Goal: Task Accomplishment & Management: Manage account settings

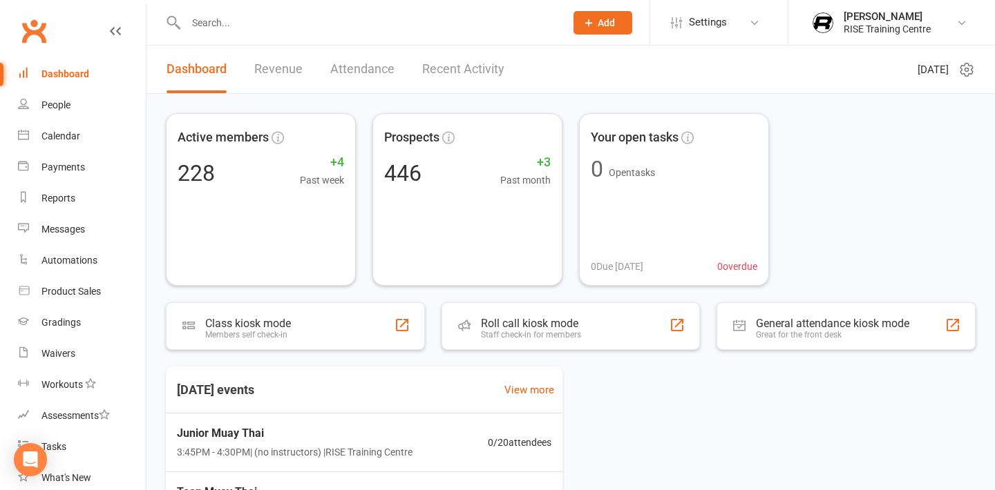
click at [290, 27] on input "text" at bounding box center [369, 22] width 374 height 19
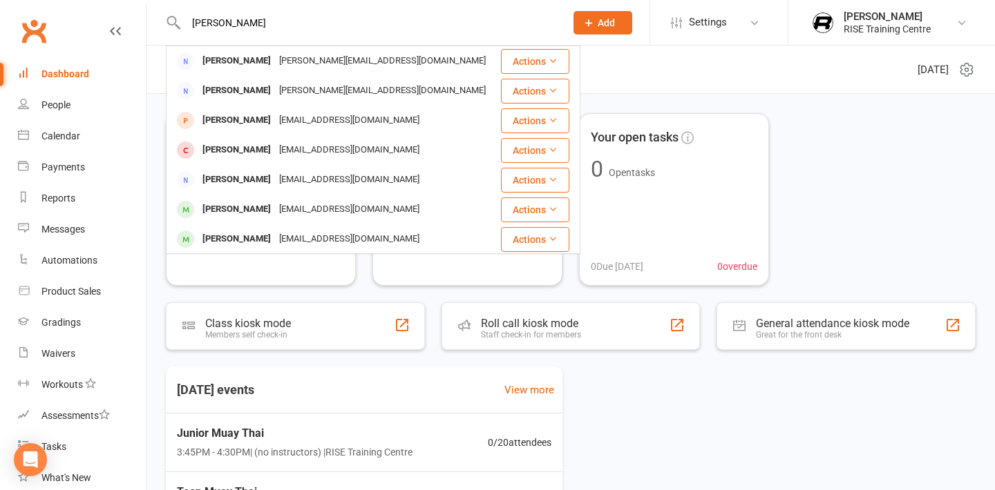
type input "[PERSON_NAME]"
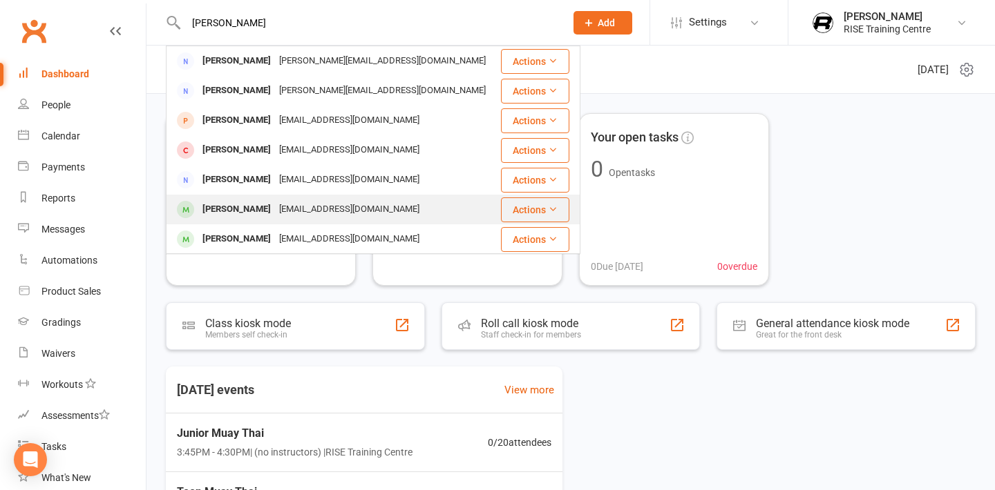
drag, startPoint x: 290, startPoint y: 27, endPoint x: 286, endPoint y: 203, distance: 176.2
click at [286, 203] on div "[EMAIL_ADDRESS][DOMAIN_NAME]" at bounding box center [349, 210] width 149 height 20
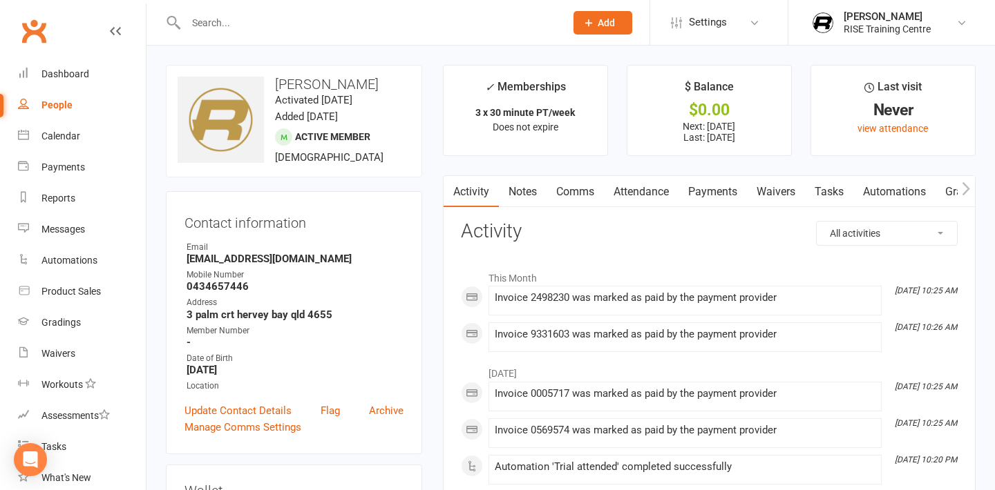
click at [714, 207] on link "Payments" at bounding box center [712, 192] width 68 height 32
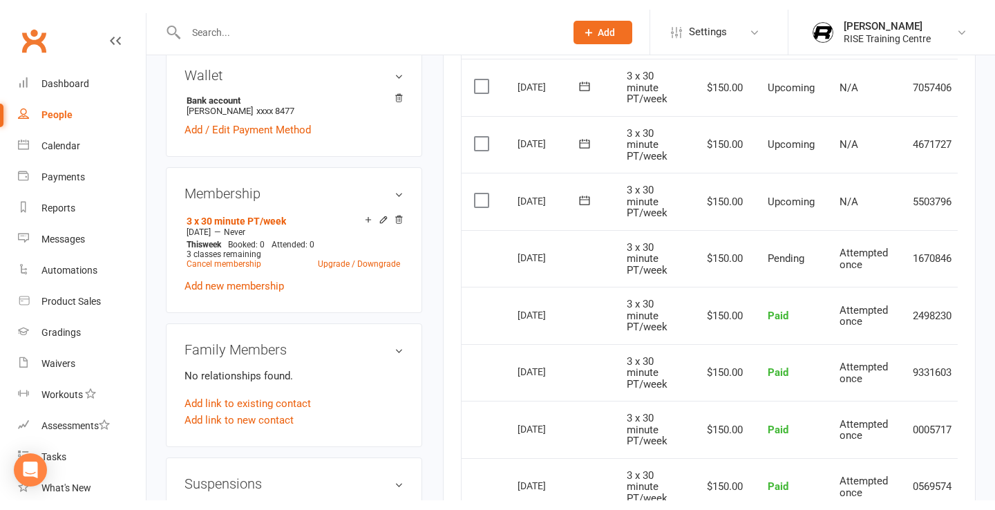
scroll to position [426, 0]
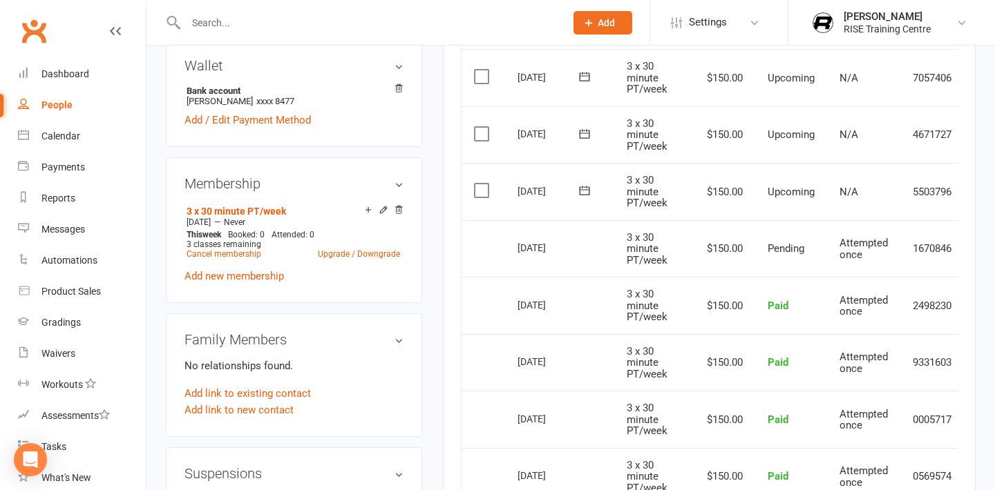
click at [485, 191] on label at bounding box center [483, 191] width 19 height 14
click at [483, 184] on input "checkbox" at bounding box center [478, 184] width 9 height 0
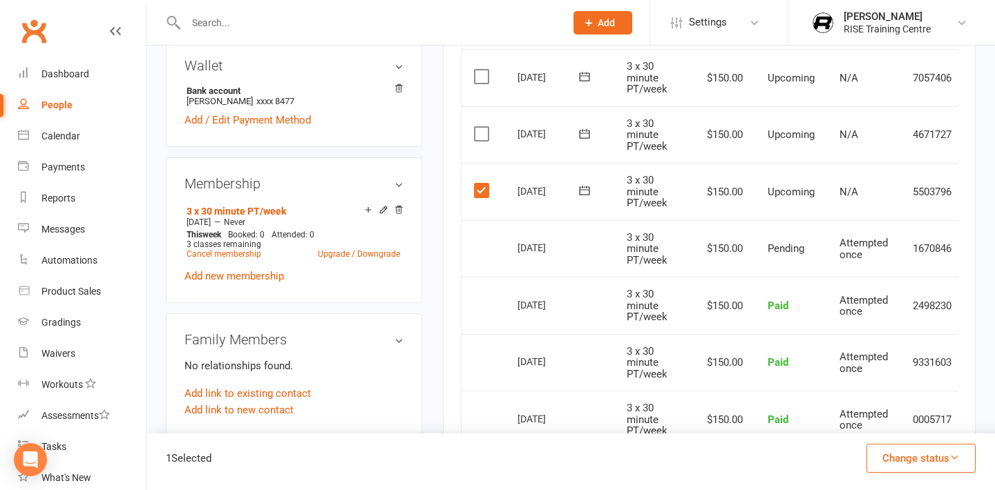
click at [891, 449] on button "Change status" at bounding box center [920, 458] width 109 height 29
click at [881, 416] on link "Skipped" at bounding box center [906, 422] width 137 height 28
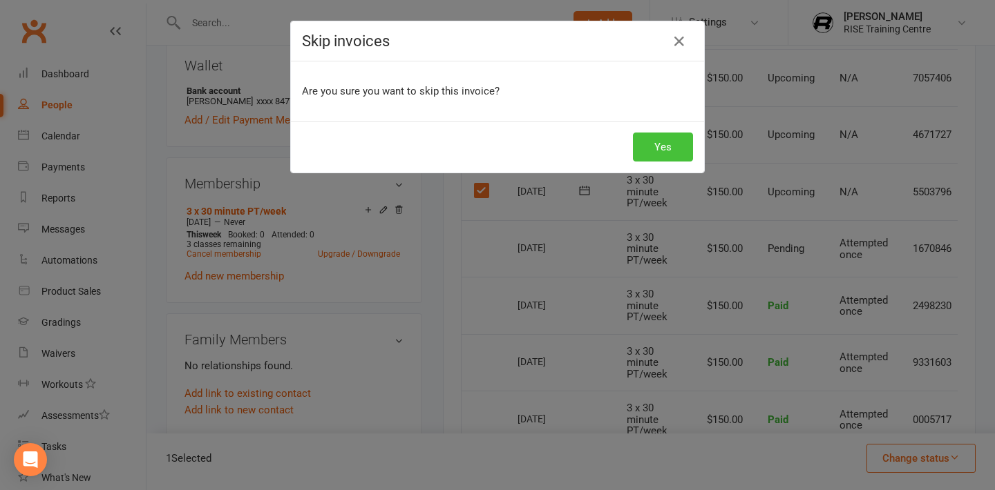
click at [649, 137] on button "Yes" at bounding box center [663, 147] width 60 height 29
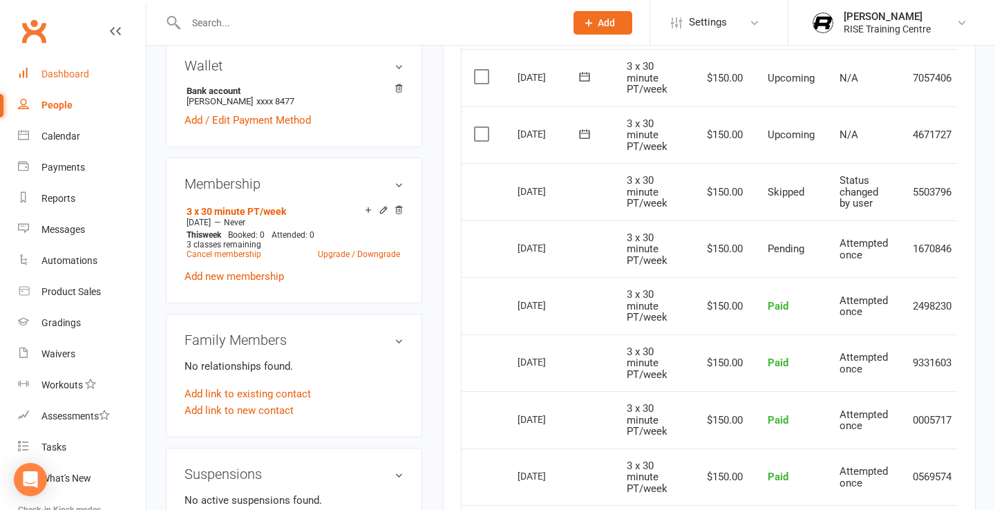
click at [65, 77] on div "Dashboard" at bounding box center [65, 73] width 48 height 11
